Goal: Transaction & Acquisition: Purchase product/service

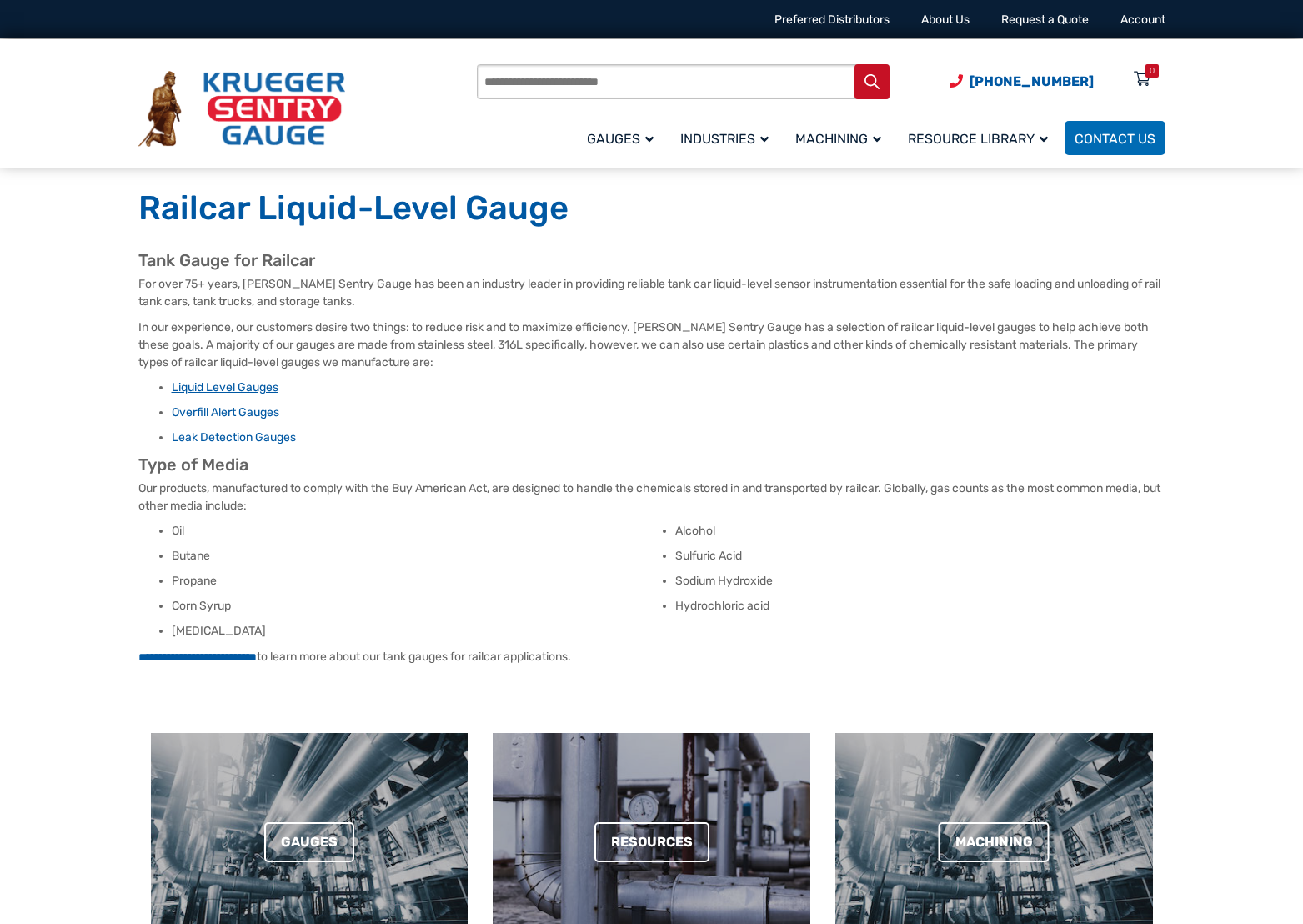
click at [261, 387] on link "Liquid Level Gauges" at bounding box center [225, 387] width 107 height 14
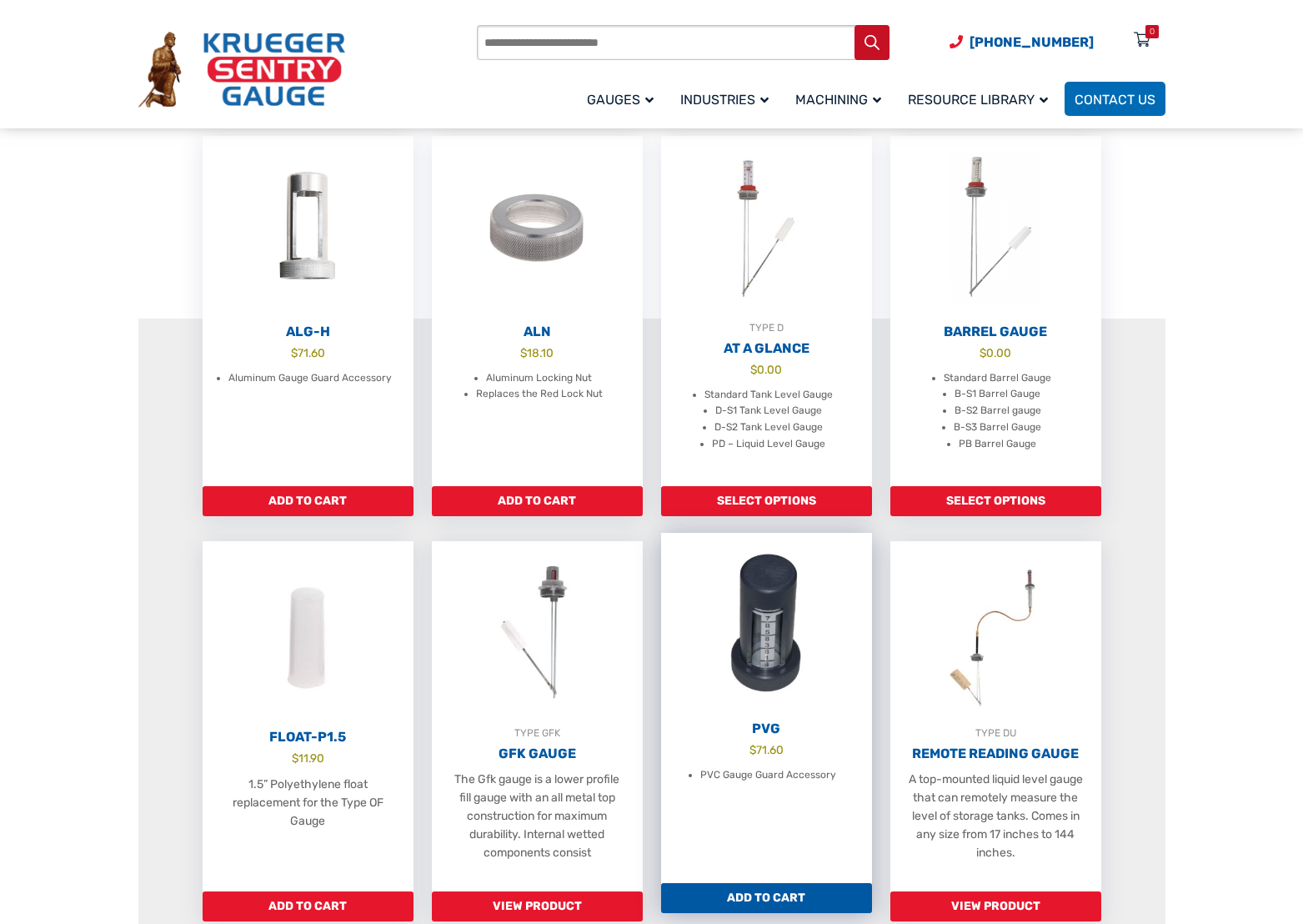
scroll to position [501, 0]
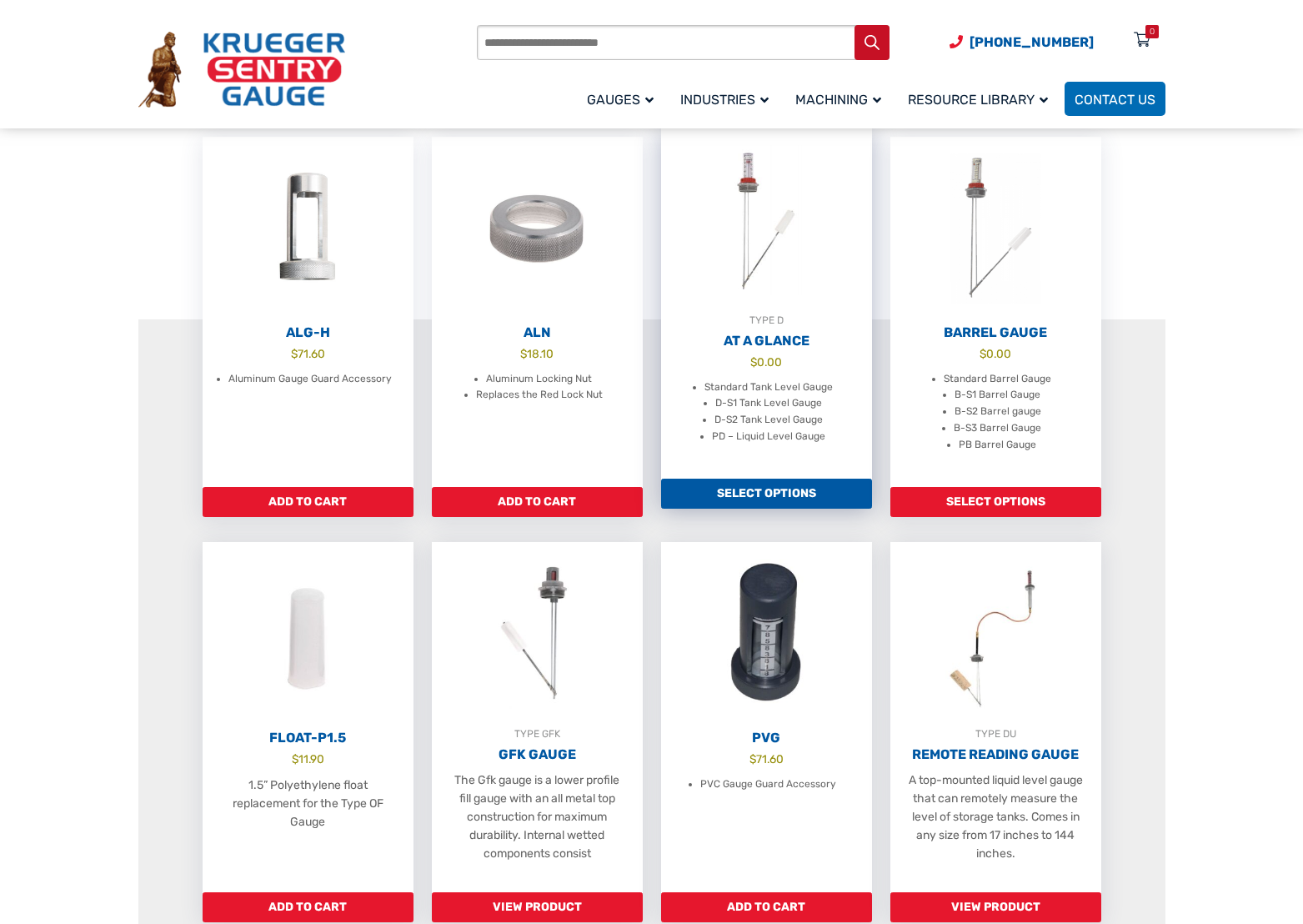
click at [838, 509] on link "Select options" at bounding box center [766, 493] width 211 height 30
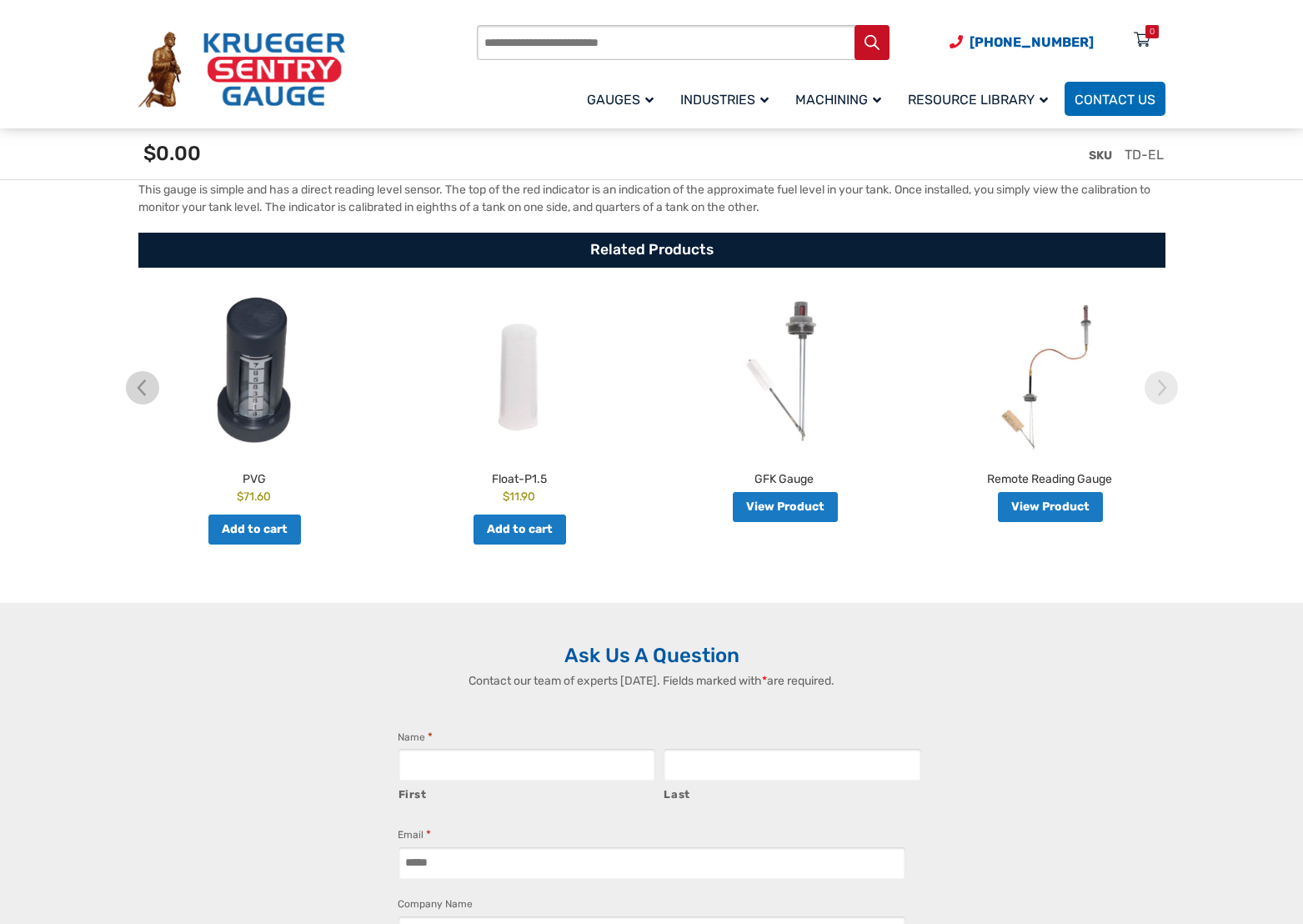
scroll to position [3251, 0]
